Goal: Information Seeking & Learning: Learn about a topic

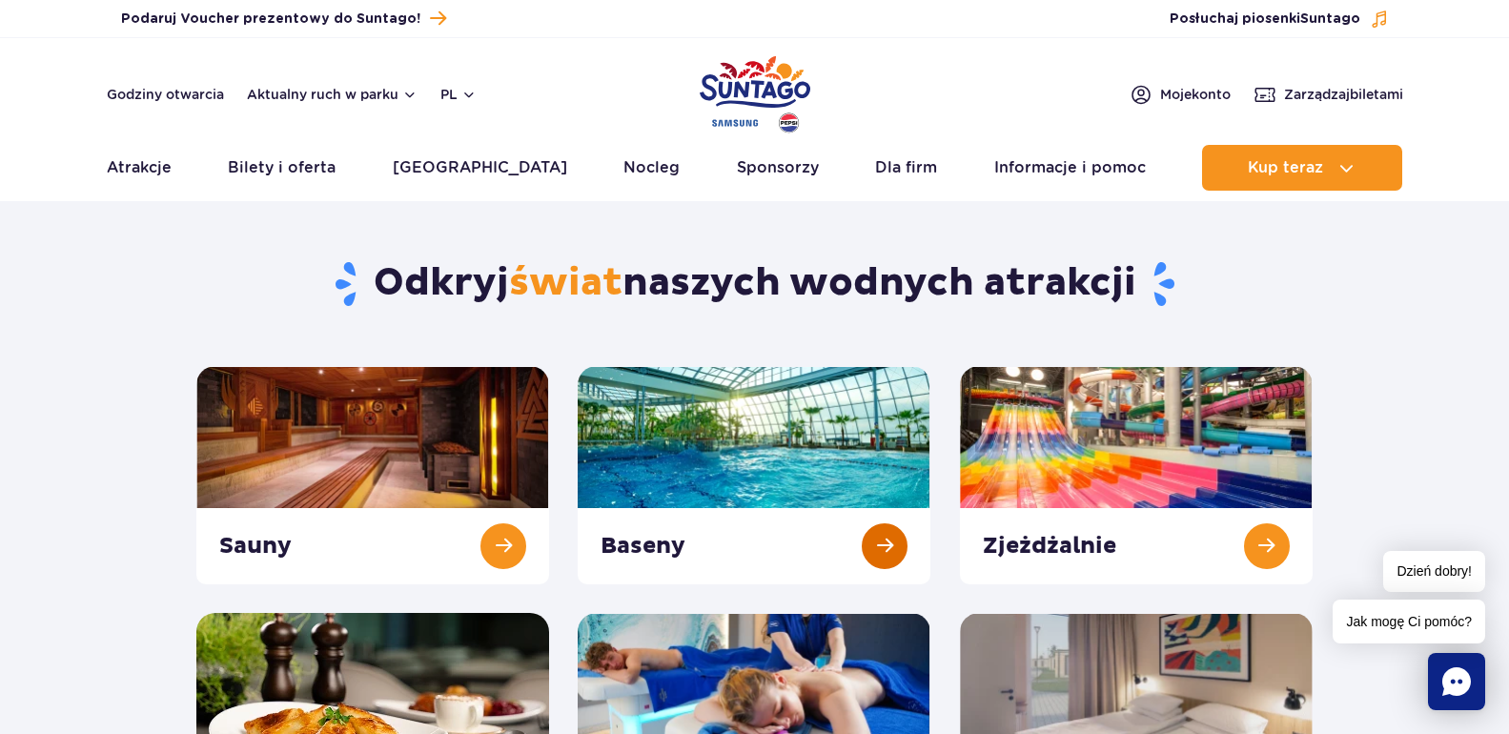
click at [891, 548] on link at bounding box center [754, 475] width 353 height 218
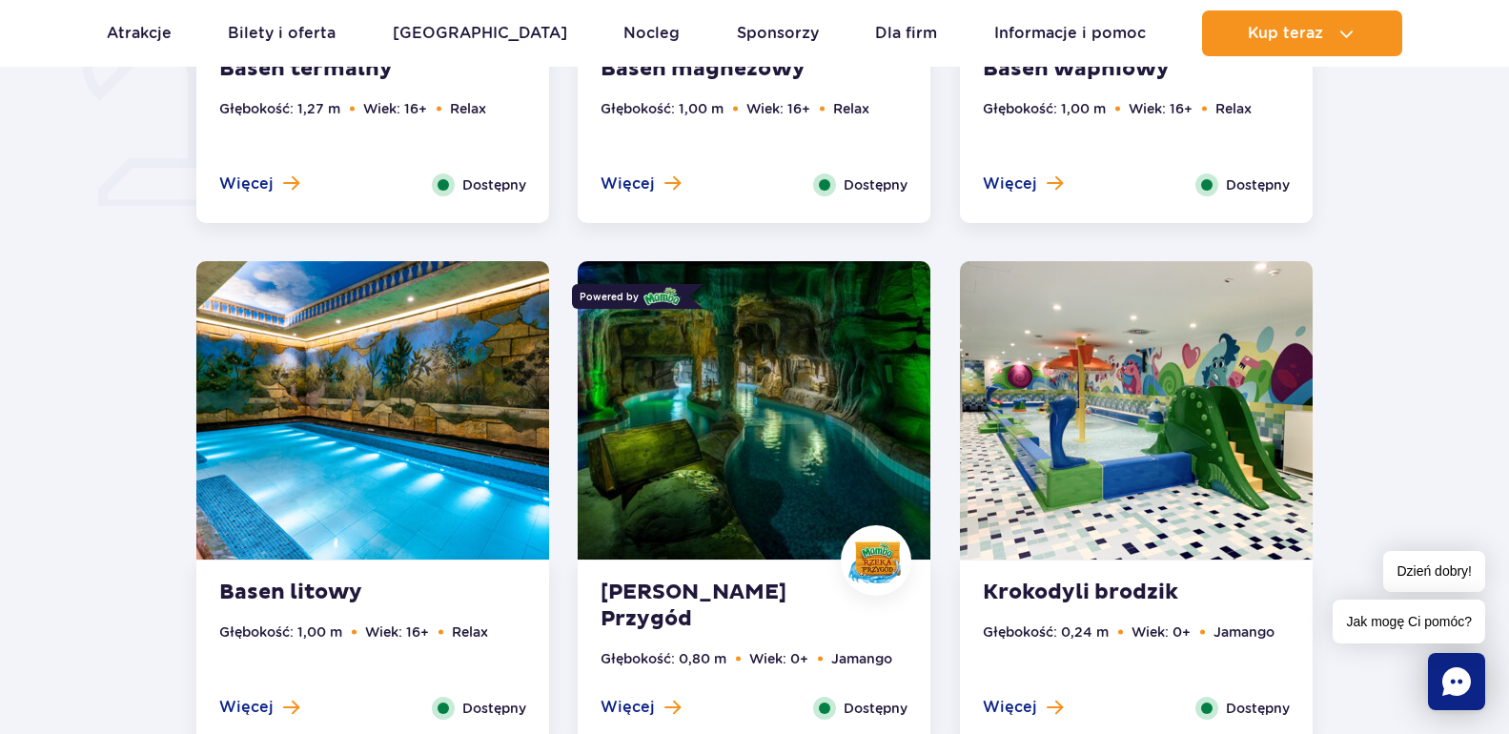
scroll to position [858, 0]
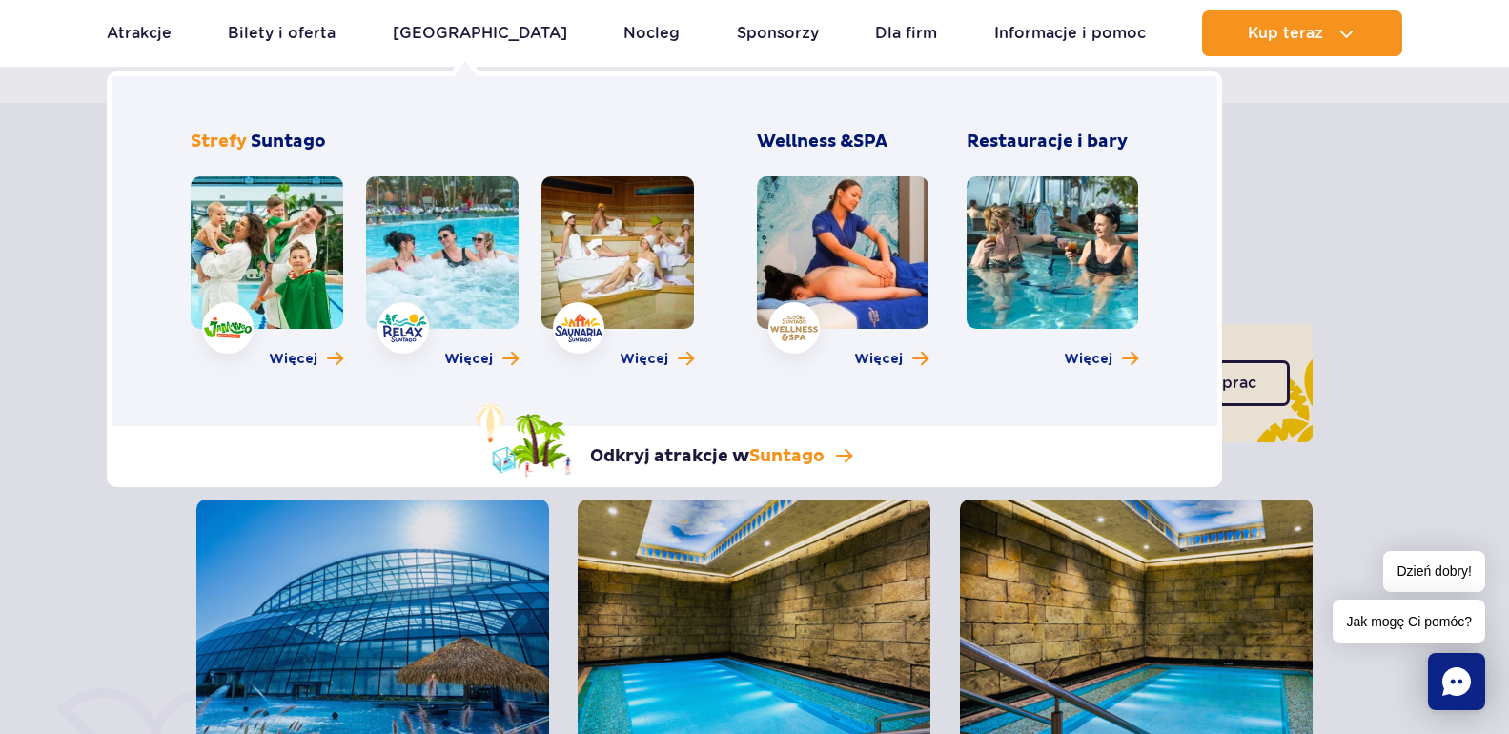
click at [228, 325] on link at bounding box center [267, 252] width 153 height 153
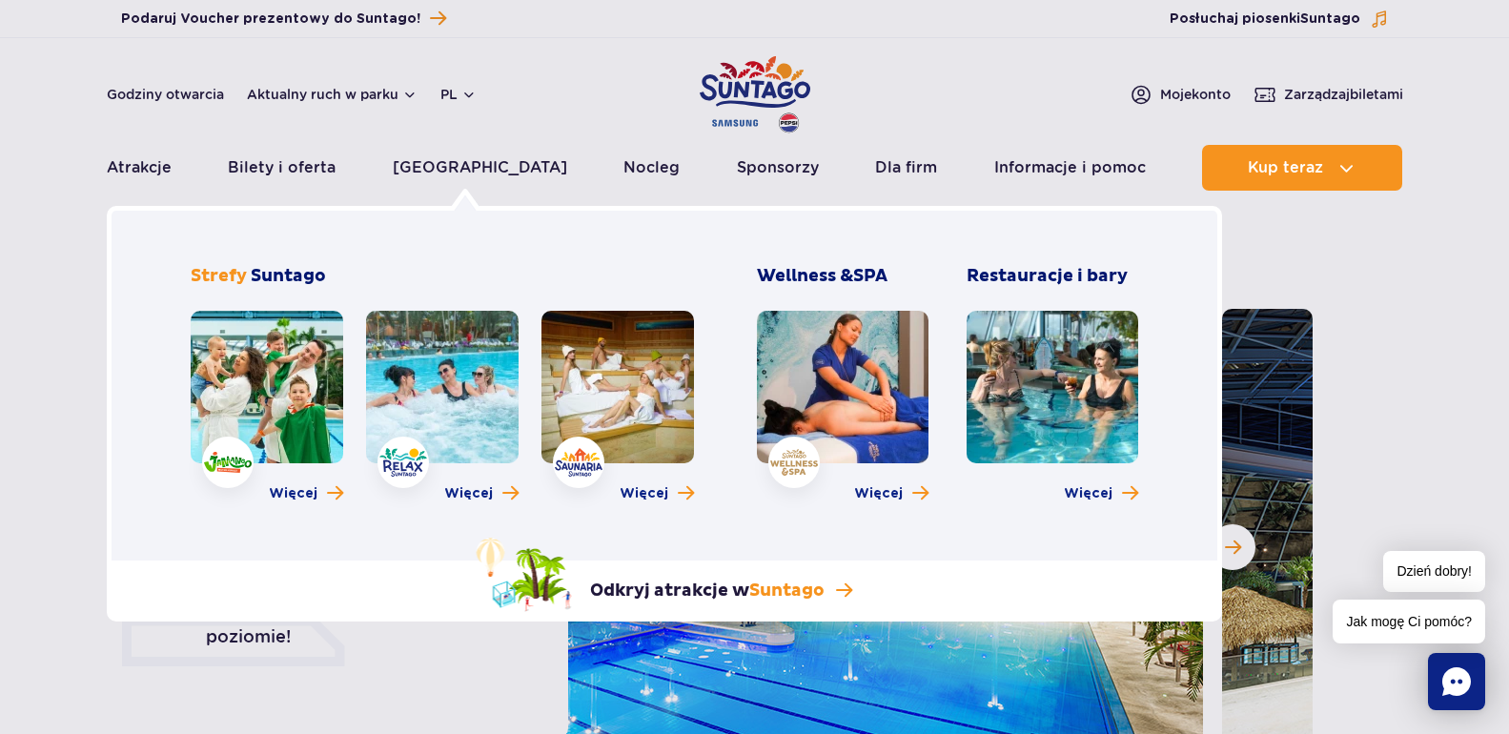
click at [451, 411] on link at bounding box center [442, 387] width 153 height 153
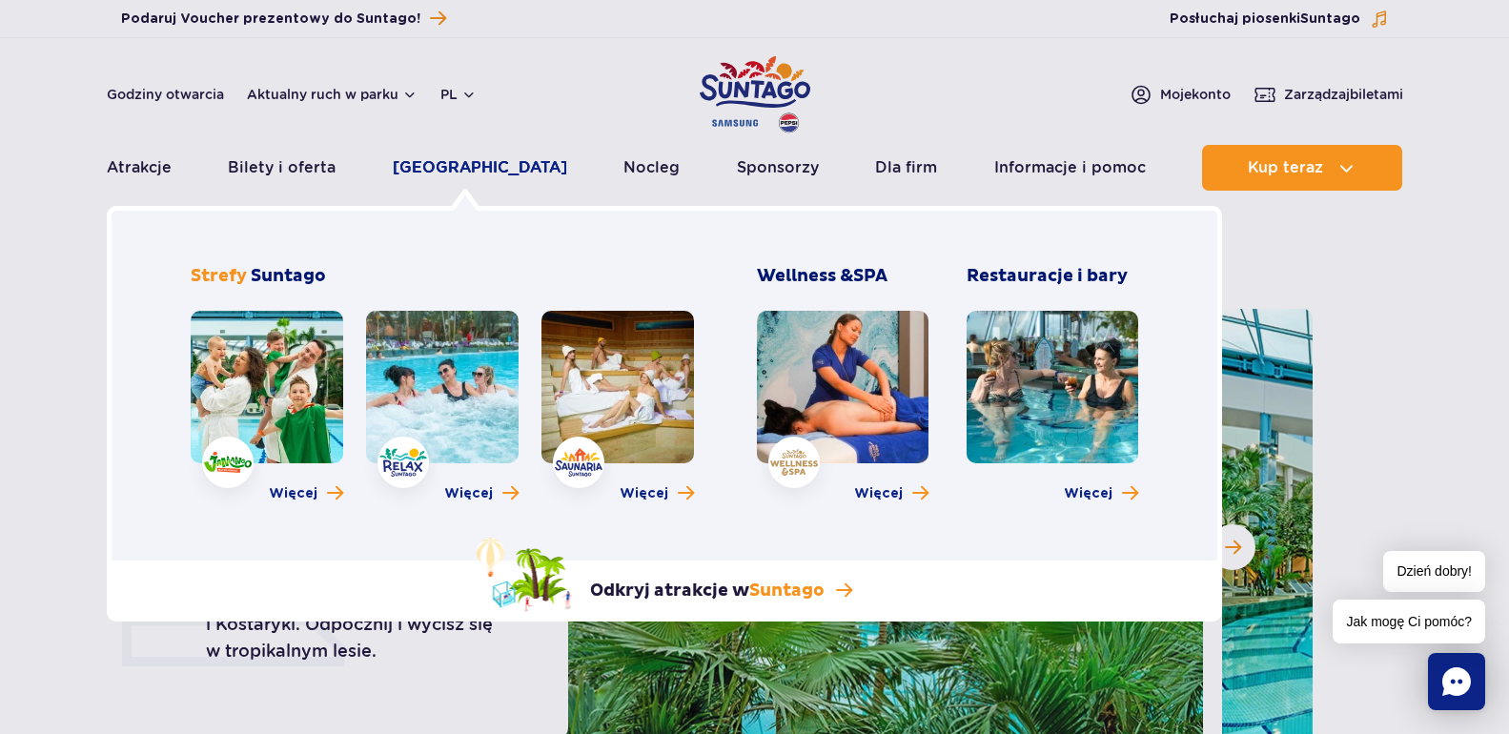
click at [470, 162] on link "[GEOGRAPHIC_DATA]" at bounding box center [480, 168] width 174 height 46
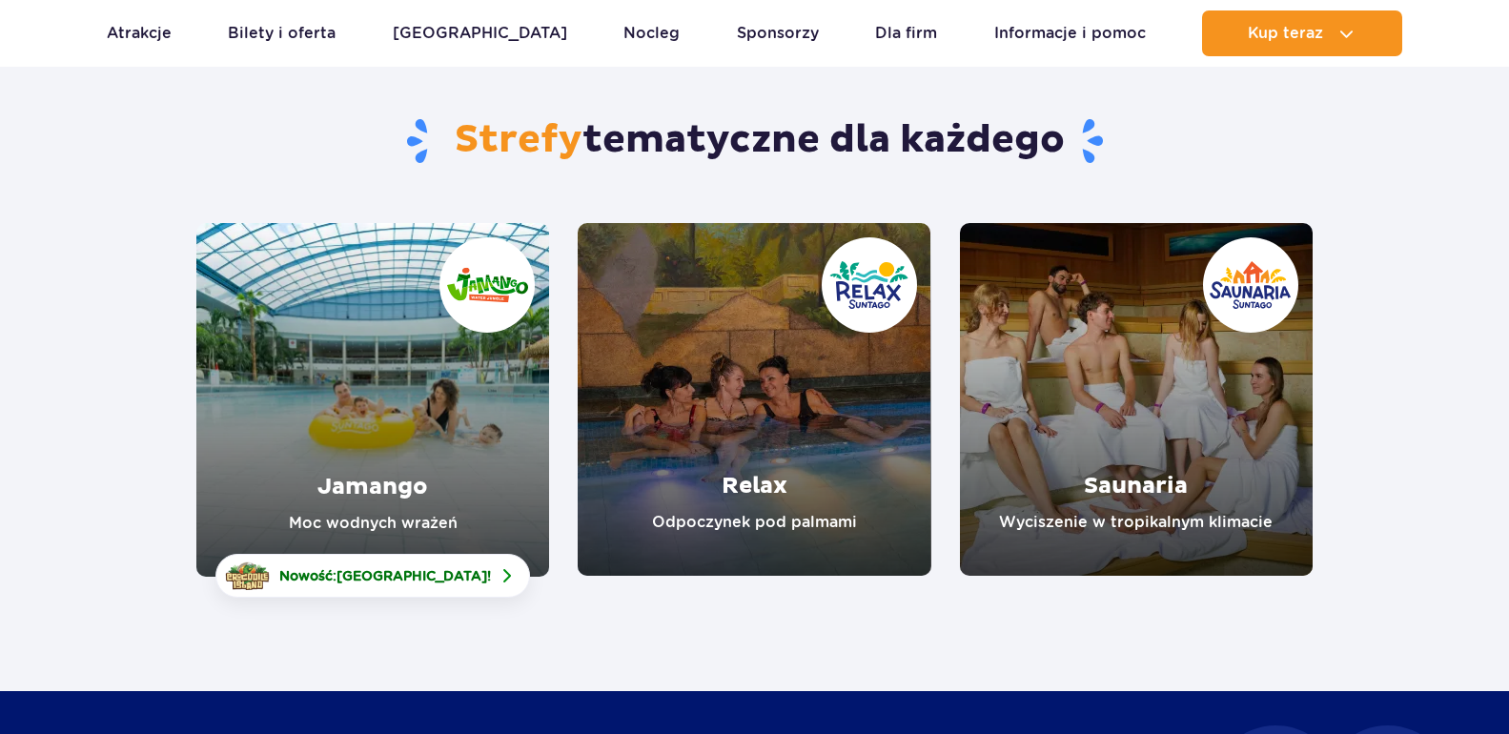
scroll to position [95, 0]
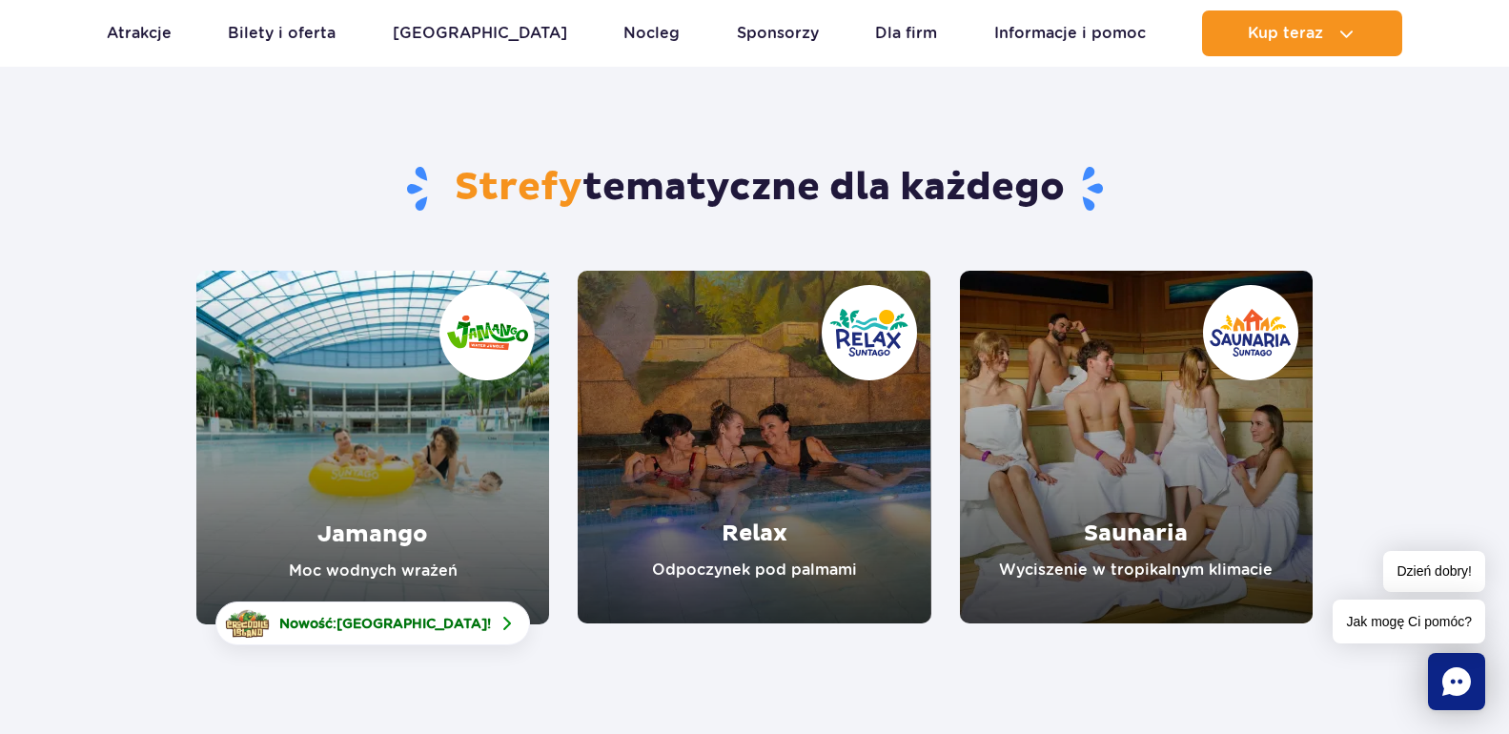
click at [436, 434] on link "Jamango" at bounding box center [372, 448] width 353 height 354
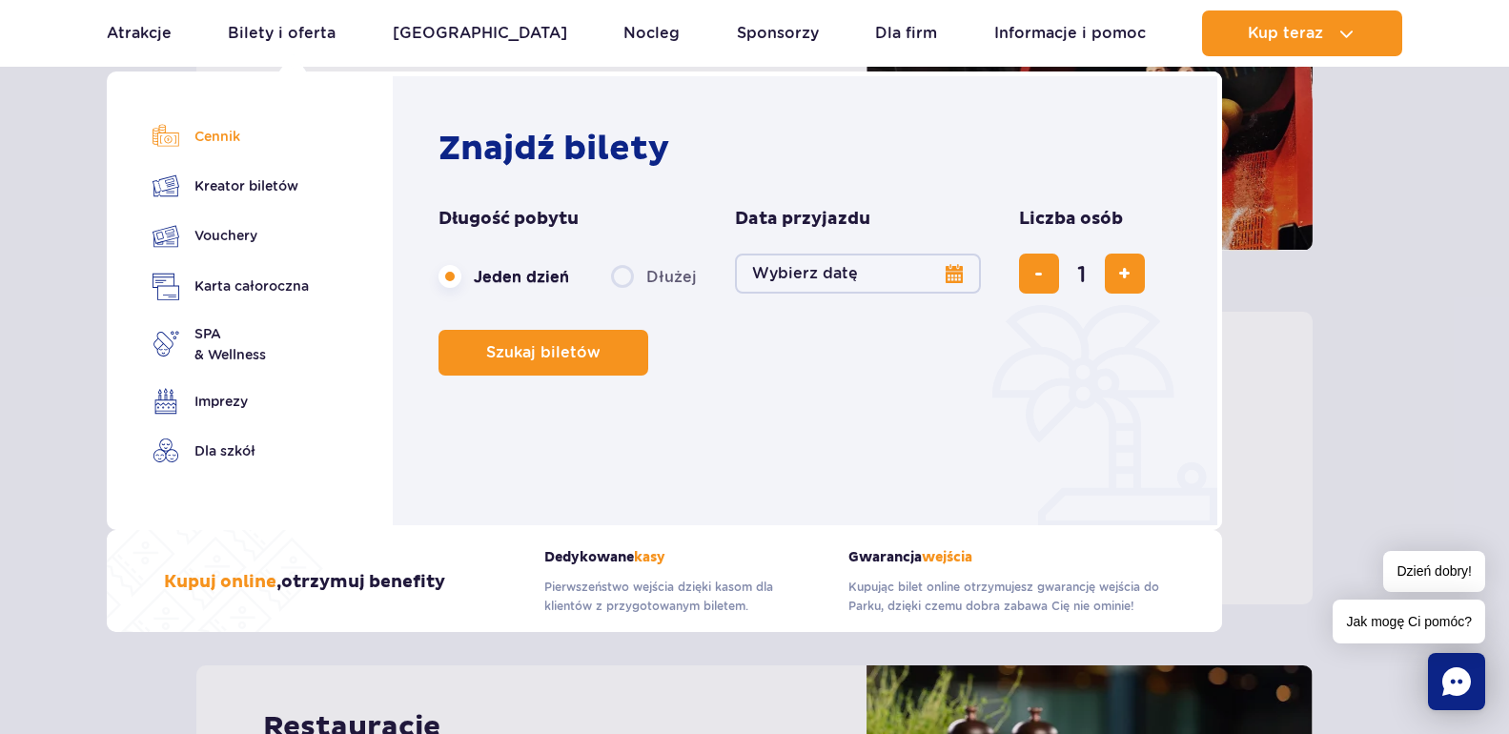
click at [246, 129] on link "Cennik" at bounding box center [231, 136] width 156 height 27
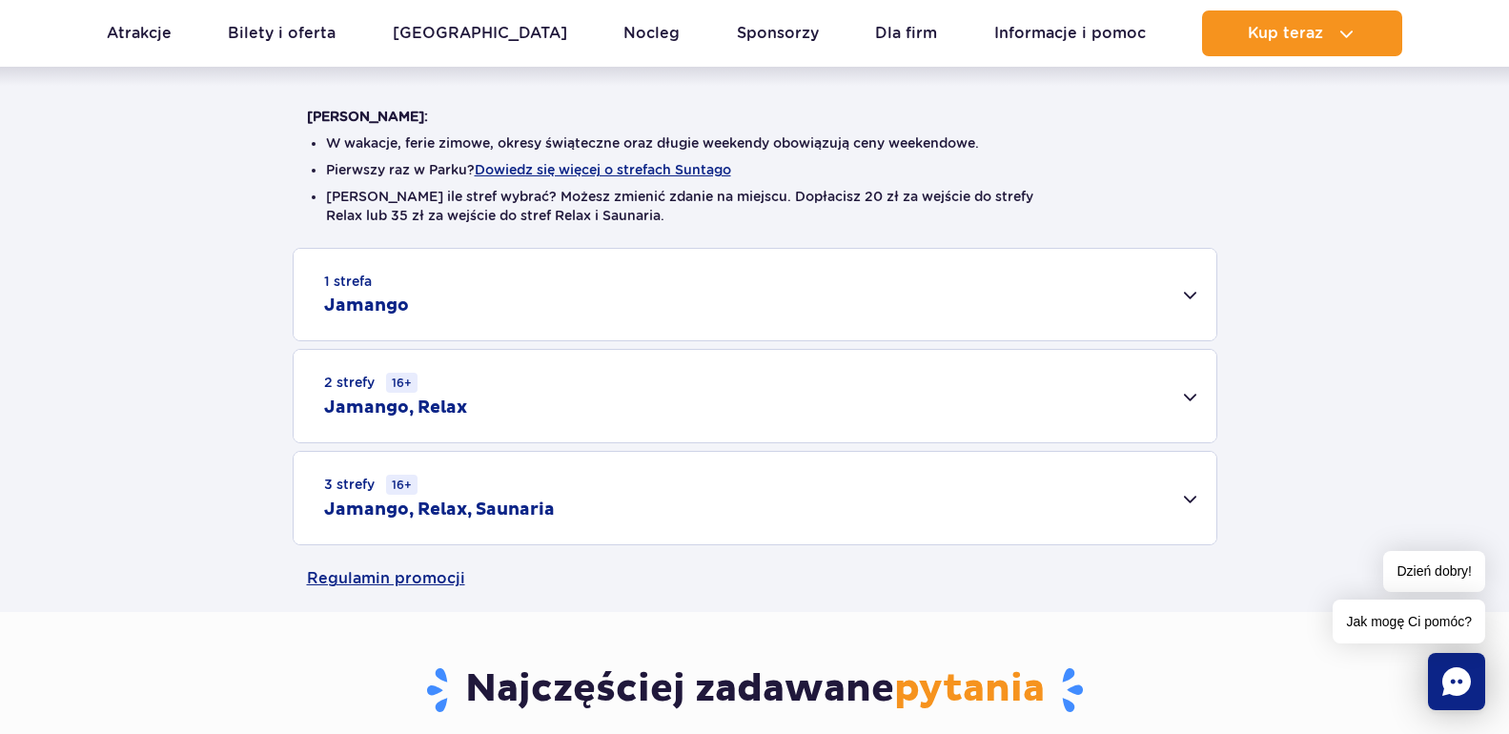
scroll to position [477, 0]
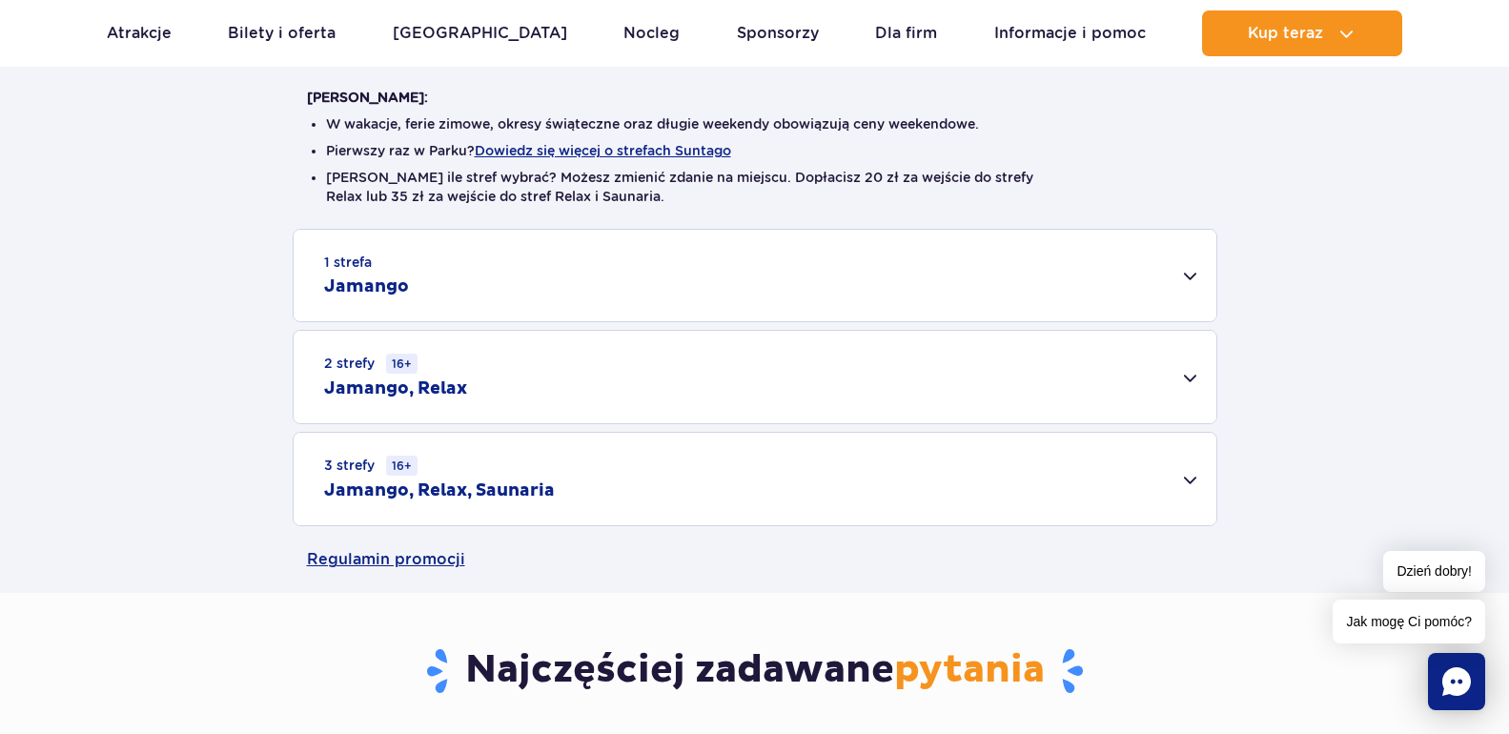
click at [1190, 273] on div "1 strefa Jamango" at bounding box center [755, 276] width 923 height 92
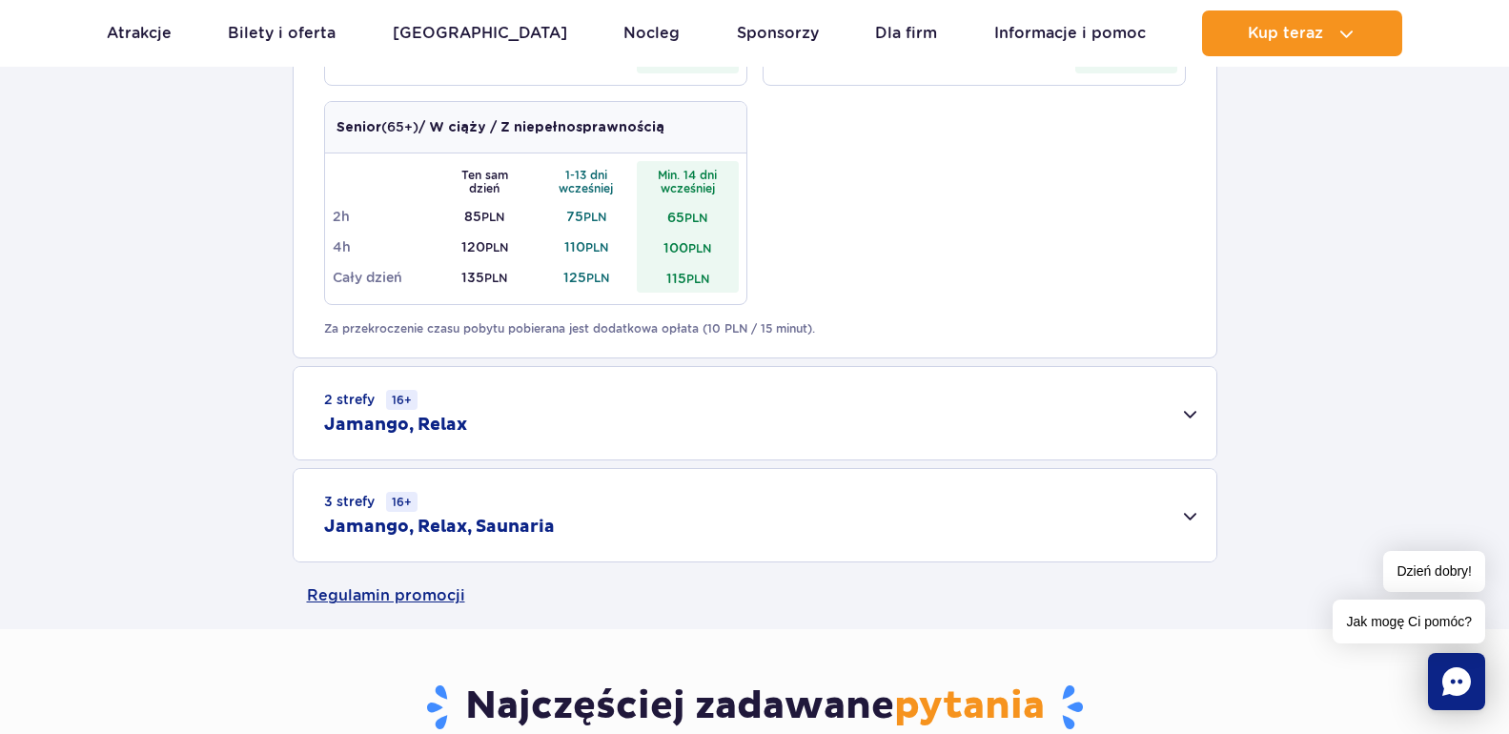
scroll to position [1144, 0]
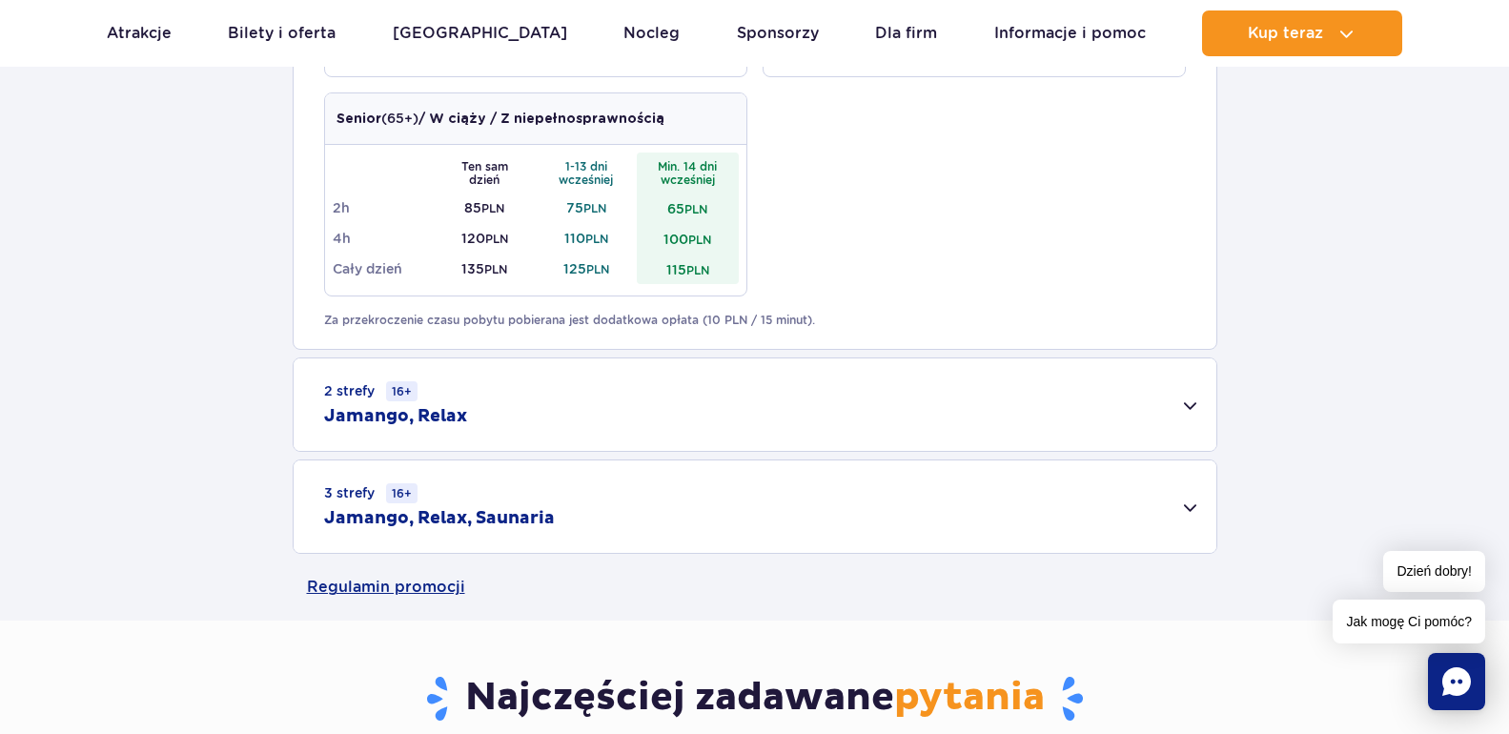
click at [1100, 414] on div "2 strefy 16+ Jamango, Relax" at bounding box center [755, 405] width 923 height 92
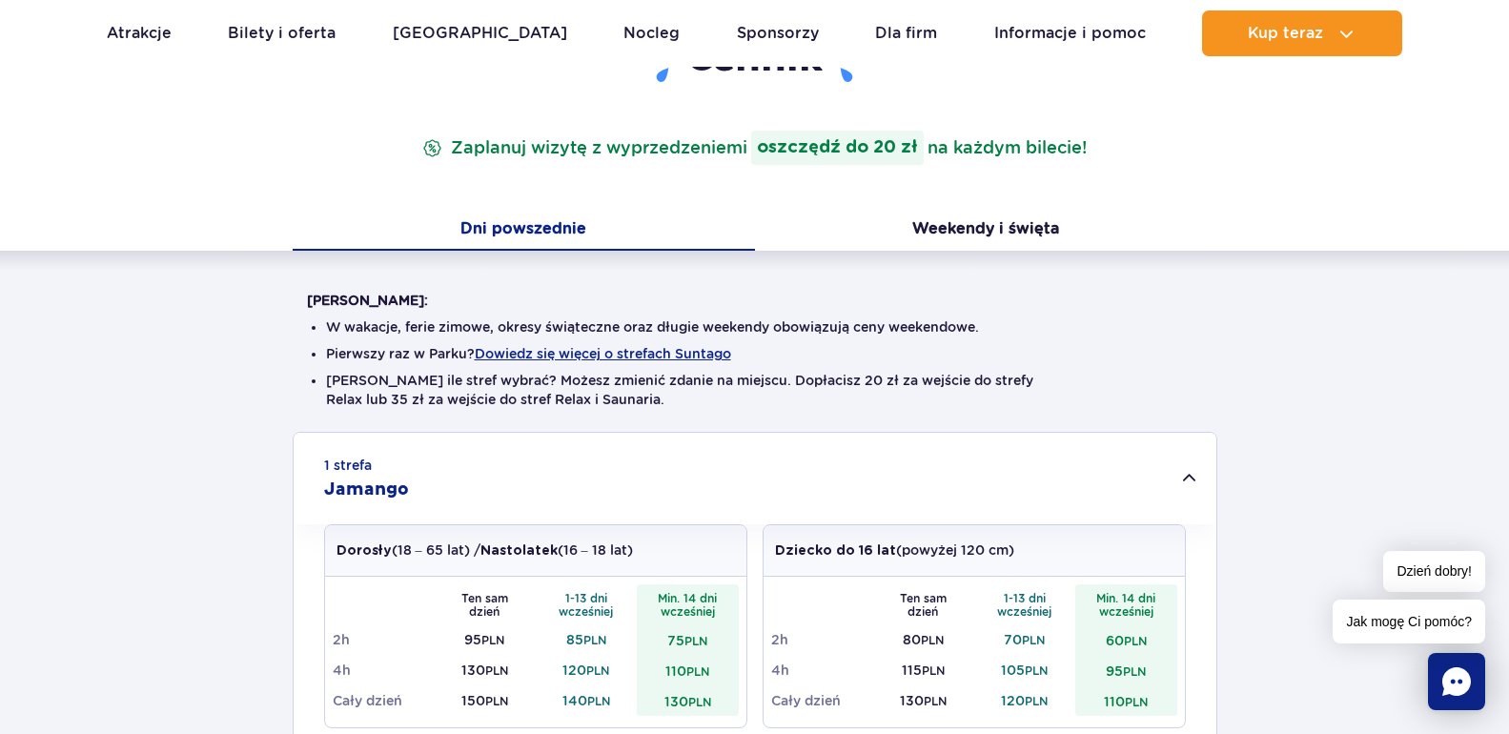
scroll to position [0, 0]
